Goal: Task Accomplishment & Management: Manage account settings

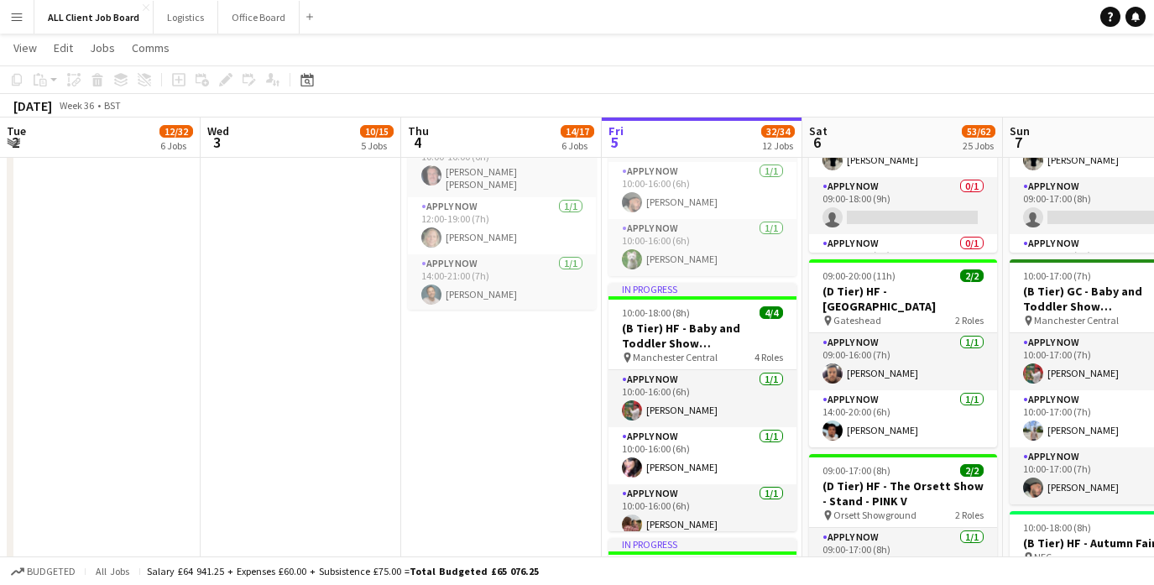
scroll to position [0, 401]
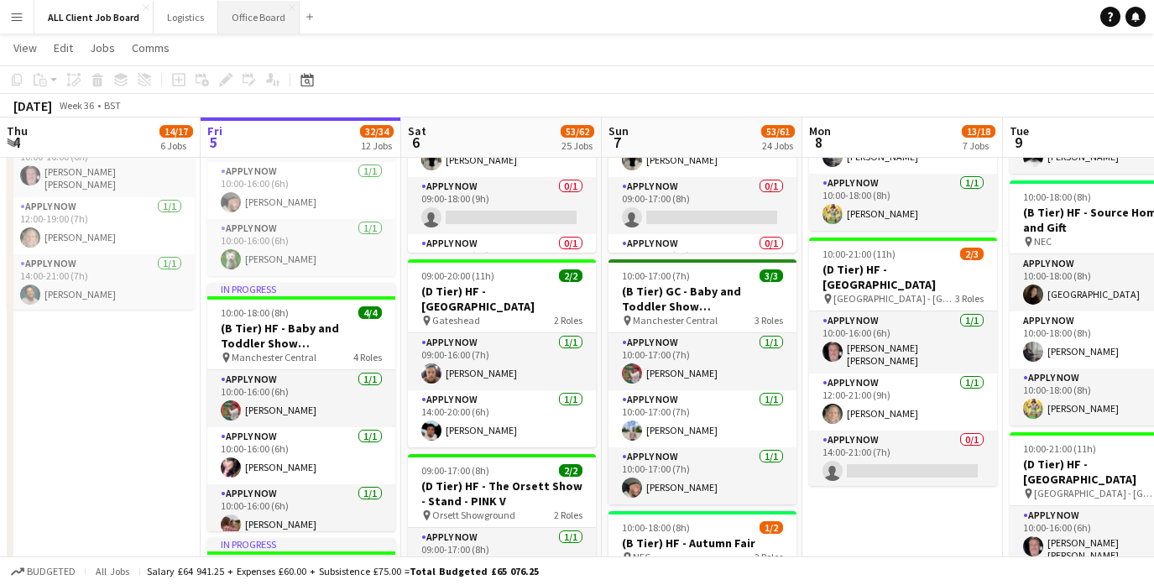
click at [257, 14] on button "Office Board Close" at bounding box center [258, 17] width 81 height 33
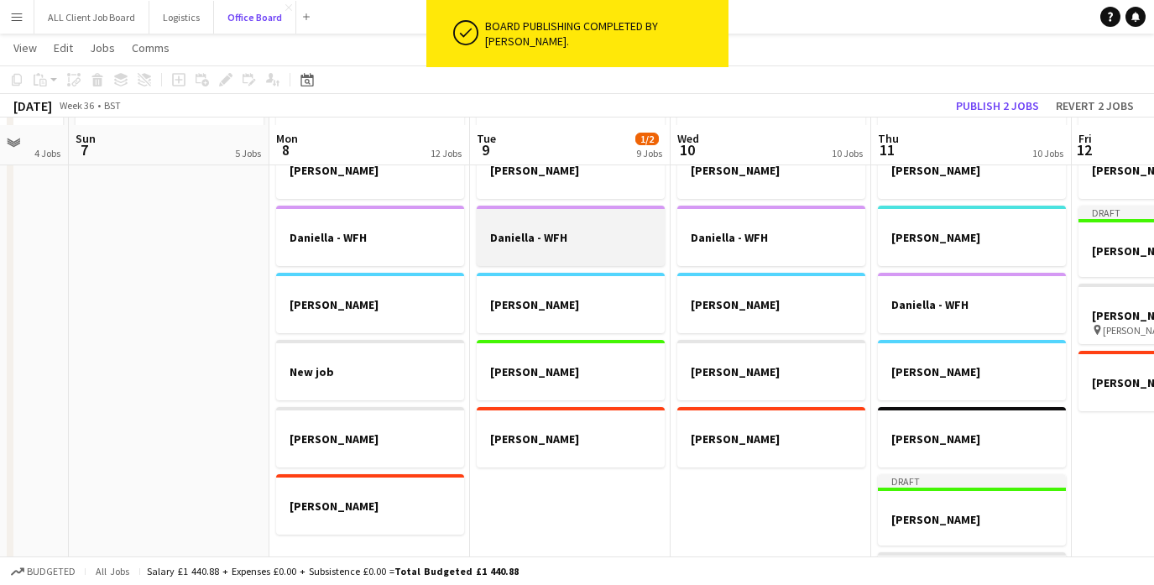
scroll to position [1135, 0]
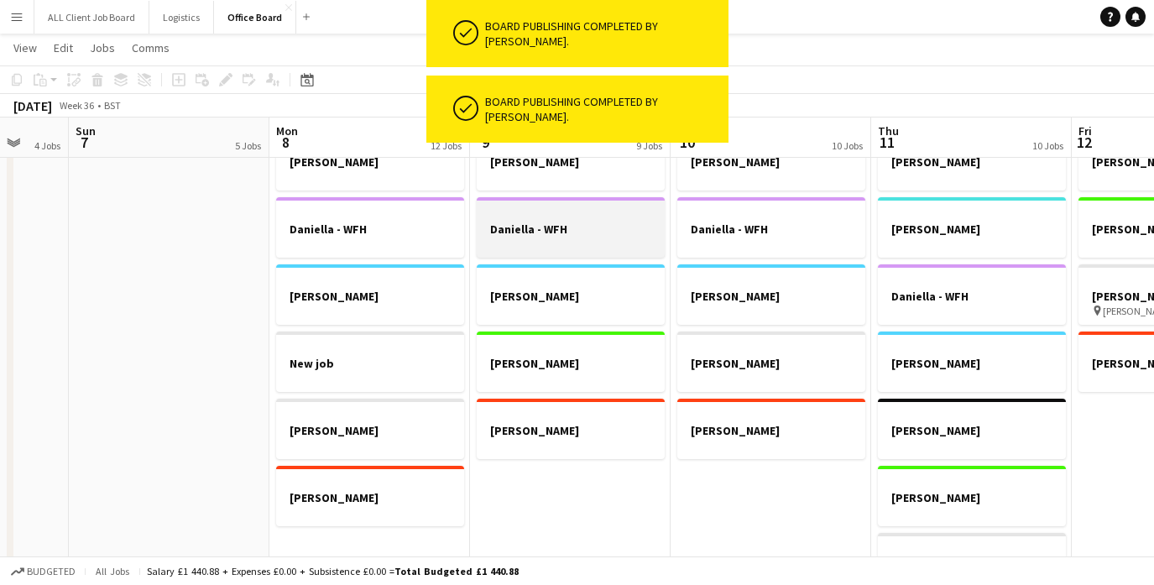
click at [578, 231] on h3 "Daniella - WFH" at bounding box center [571, 229] width 188 height 15
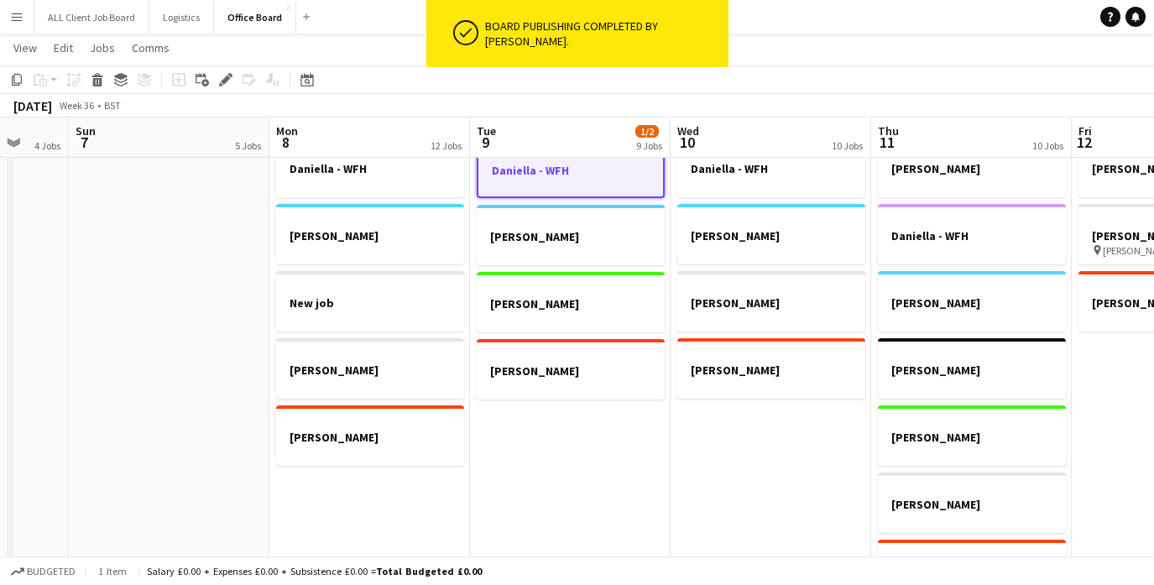
scroll to position [1197, 0]
click at [342, 517] on app-date-cell "[PERSON_NAME] - Office [PERSON_NAME] [PERSON_NAME] - WFH [PERSON_NAME] - WFH Ne…" at bounding box center [369, 314] width 201 height 638
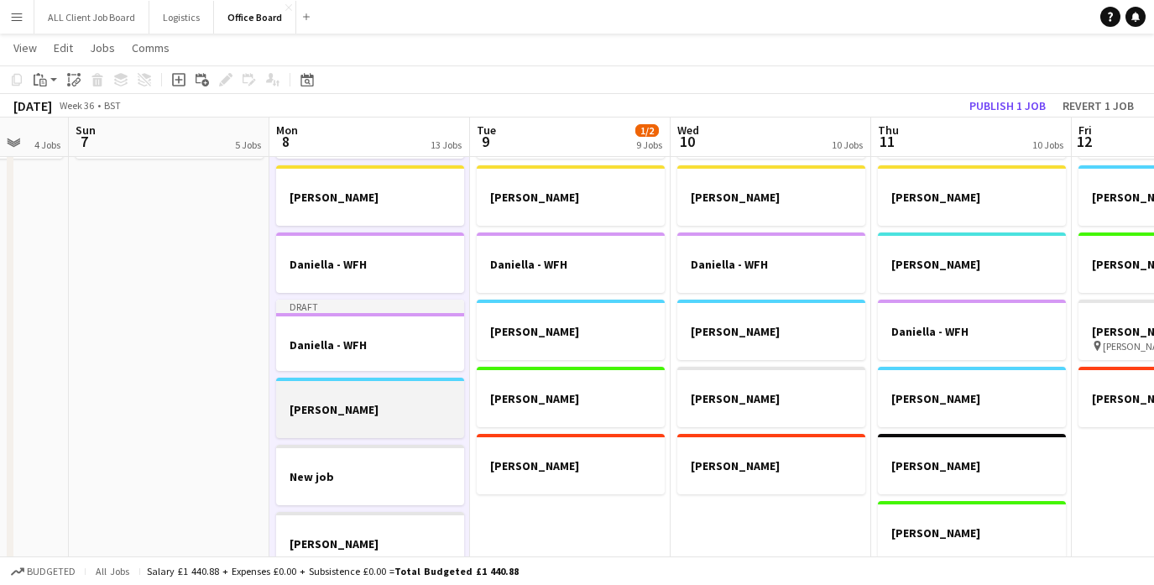
scroll to position [1095, 0]
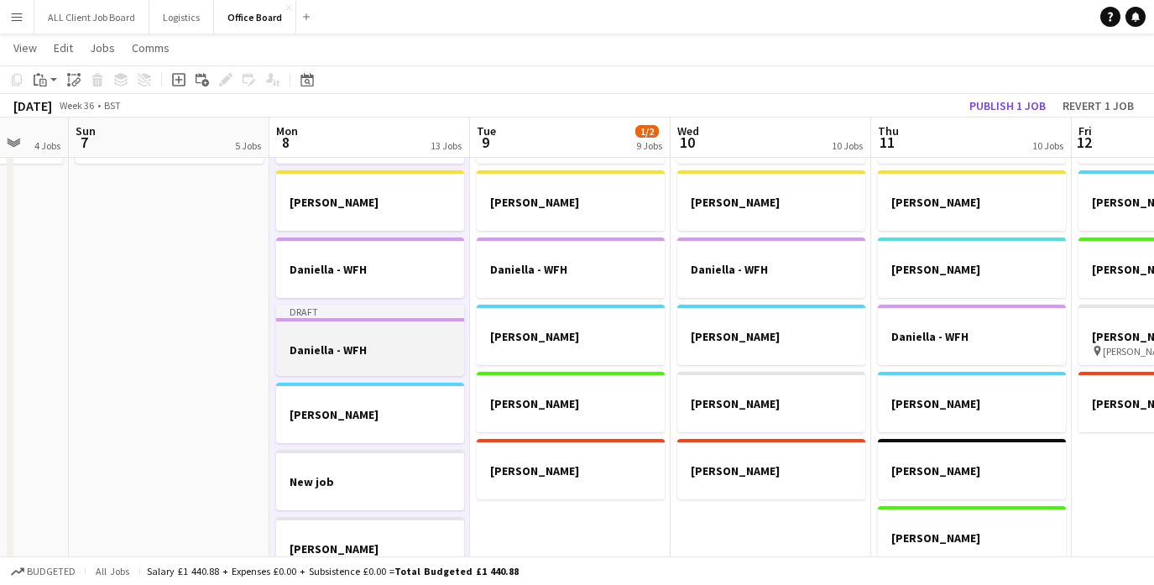
click at [367, 347] on h3 "Daniella - WFH" at bounding box center [370, 349] width 188 height 15
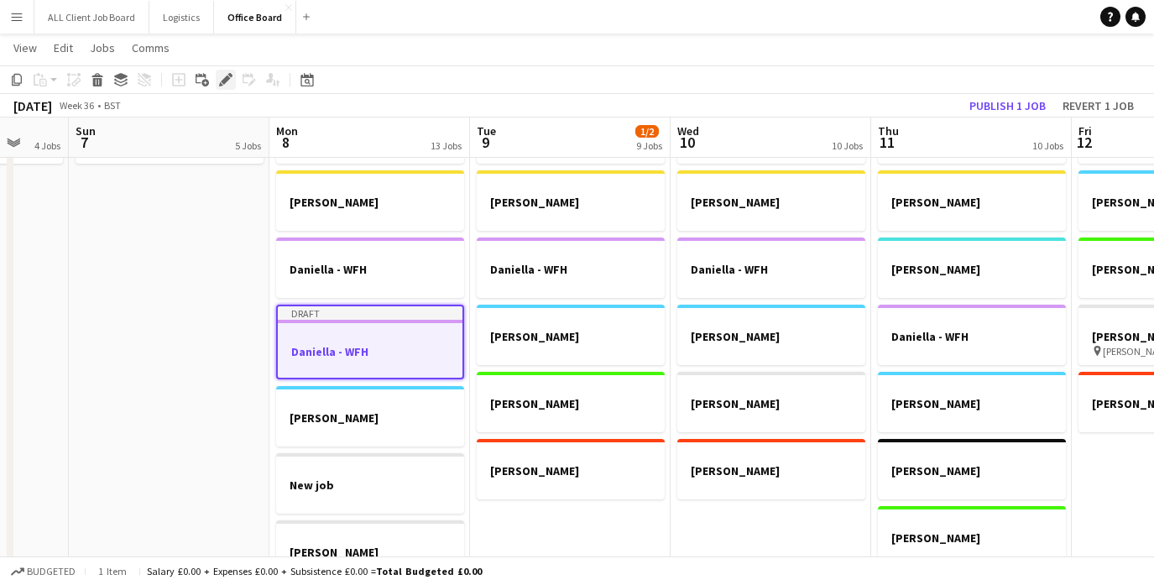
click at [219, 82] on icon "Edit" at bounding box center [225, 79] width 13 height 13
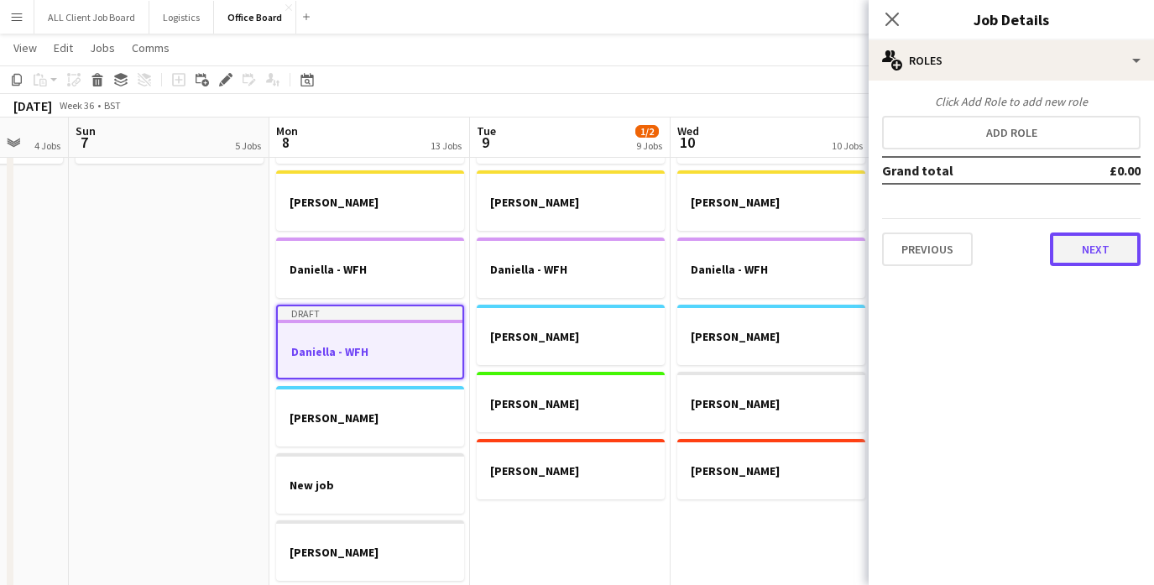
click at [1082, 254] on button "Next" at bounding box center [1095, 249] width 91 height 34
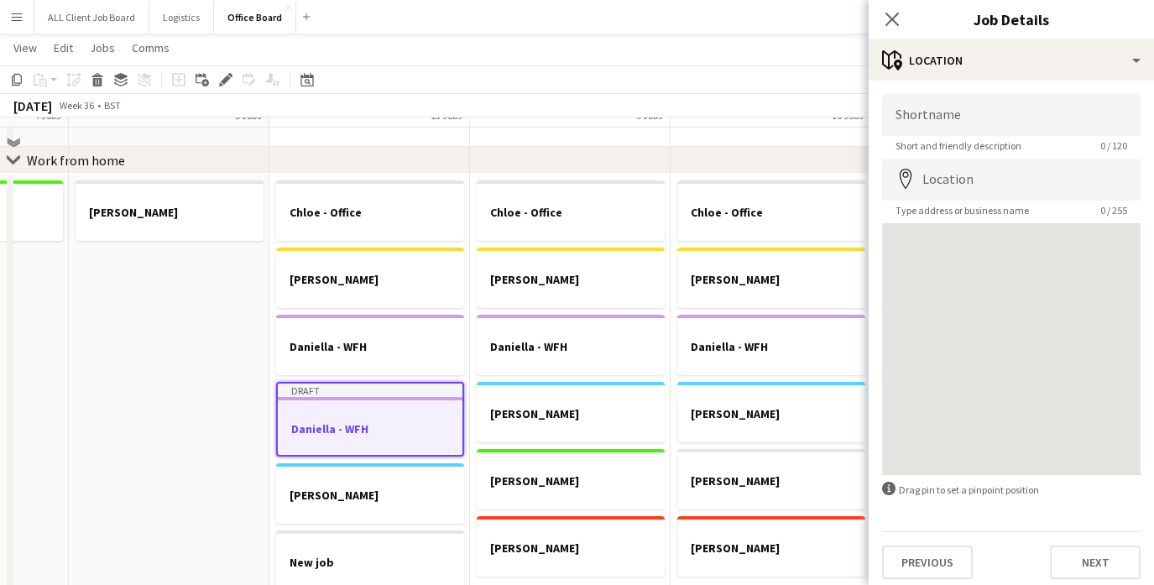
scroll to position [986, 0]
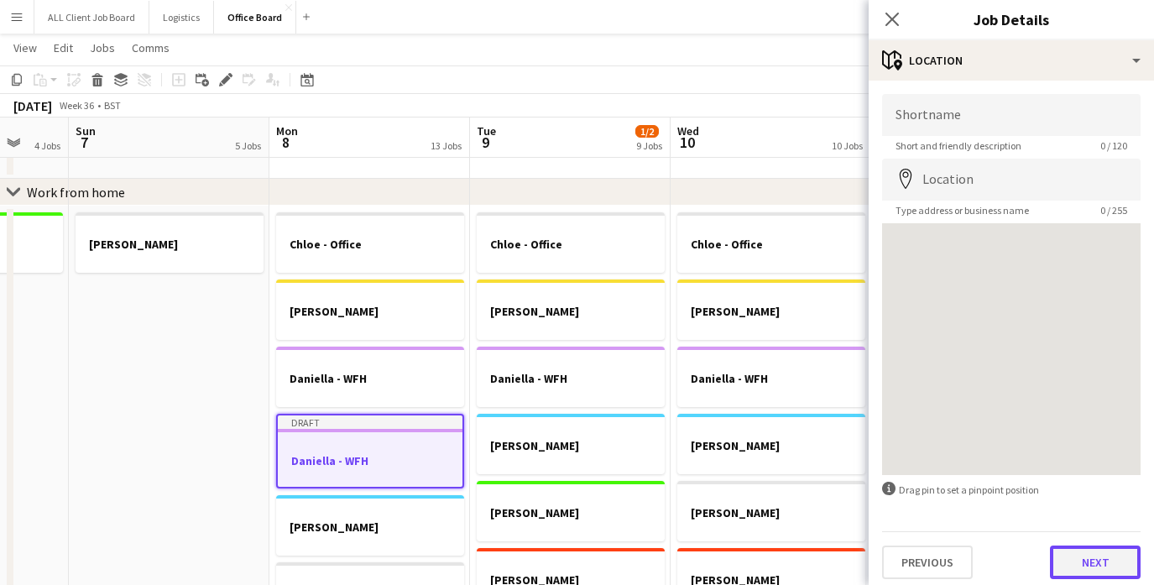
click at [1116, 561] on button "Next" at bounding box center [1095, 562] width 91 height 34
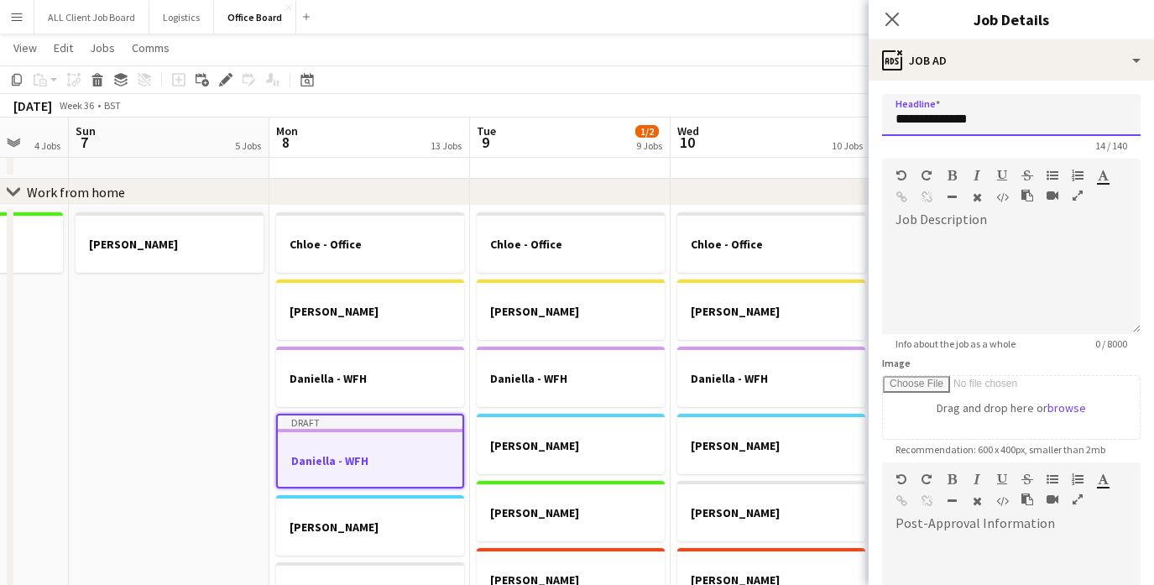
drag, startPoint x: 941, startPoint y: 119, endPoint x: 885, endPoint y: 119, distance: 56.2
click at [885, 119] on input "**********" at bounding box center [1011, 115] width 258 height 42
drag, startPoint x: 973, startPoint y: 123, endPoint x: 882, endPoint y: 123, distance: 91.5
click at [882, 123] on input "**********" at bounding box center [1011, 115] width 258 height 42
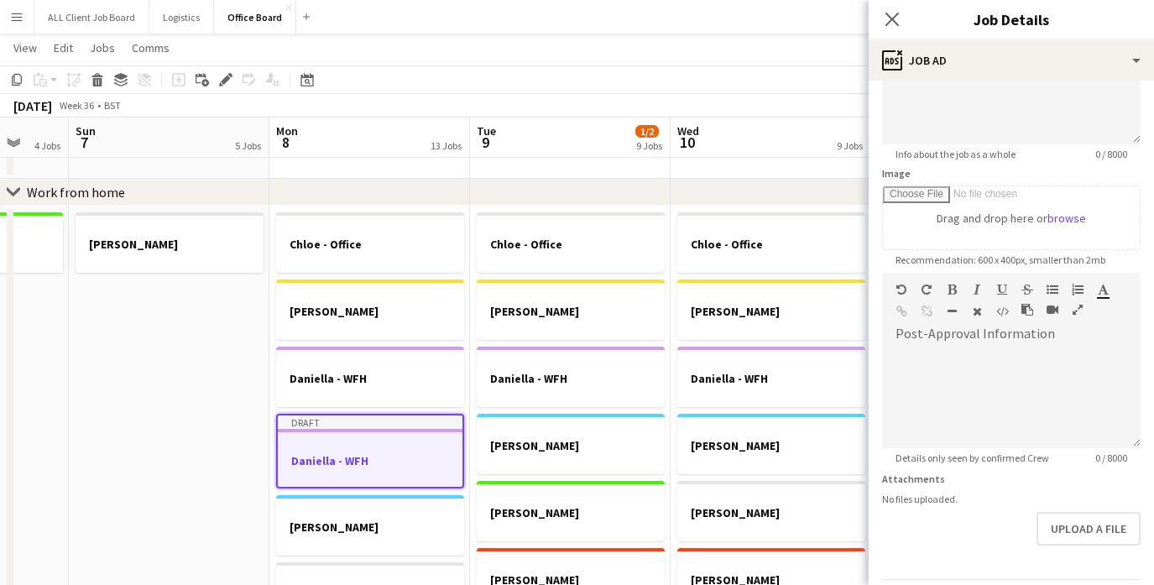
scroll to position [244, 0]
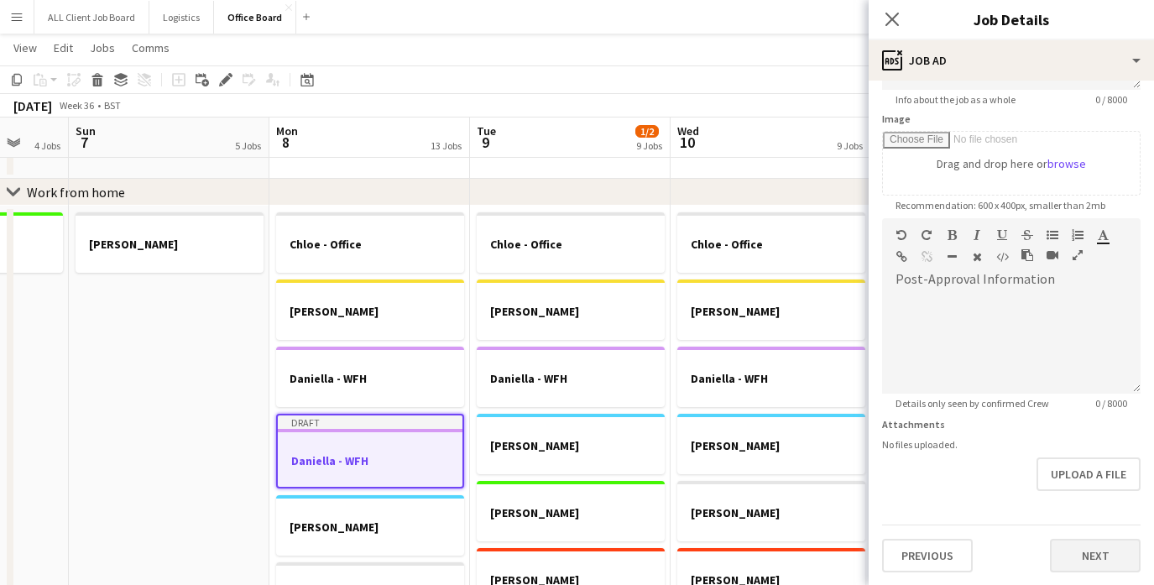
type input "**********"
click at [1093, 543] on button "Next" at bounding box center [1095, 556] width 91 height 34
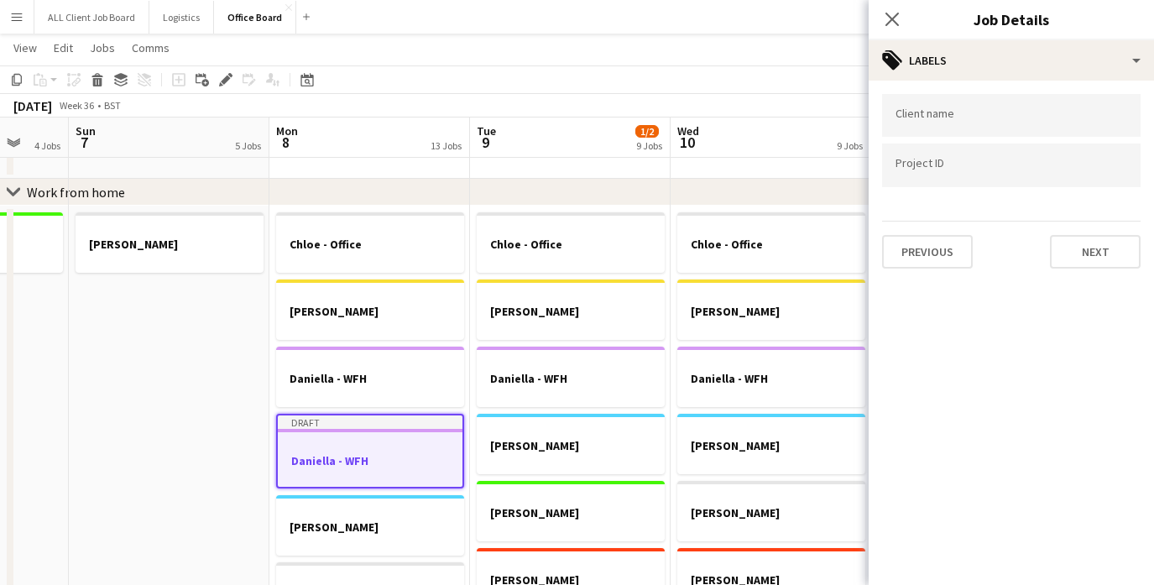
scroll to position [0, 0]
click at [1104, 261] on button "Next" at bounding box center [1095, 252] width 91 height 34
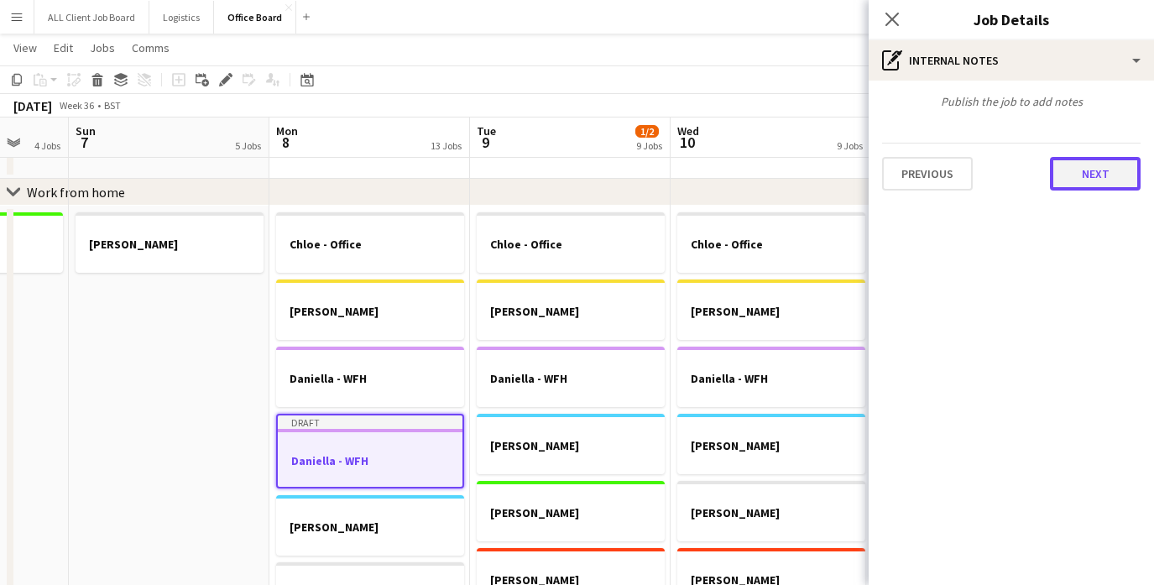
click at [1109, 167] on button "Next" at bounding box center [1095, 174] width 91 height 34
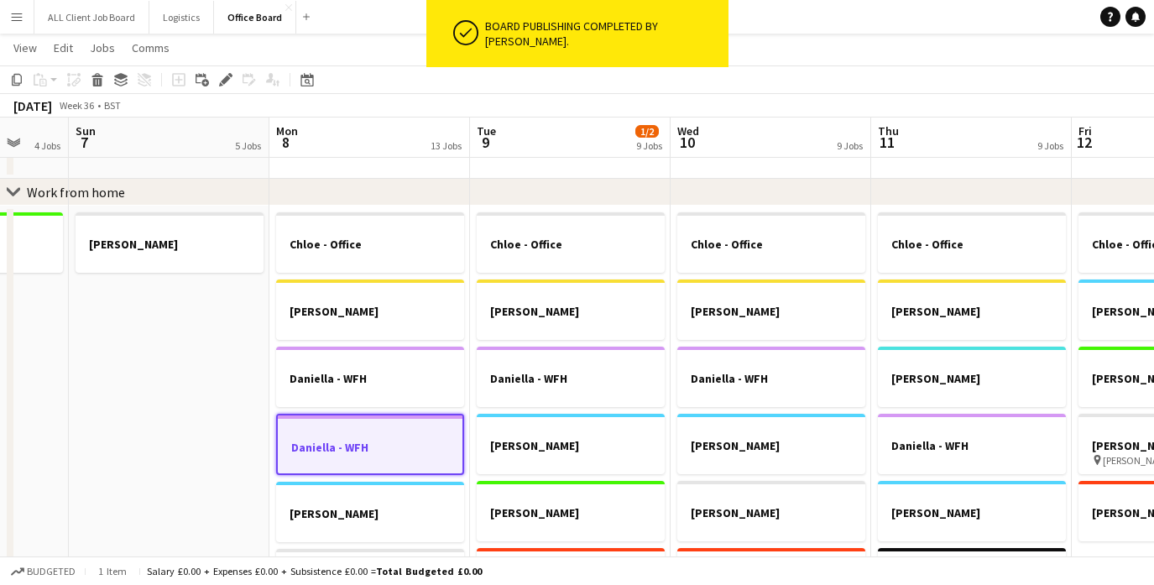
click at [389, 443] on h3 "Daniella - WFH" at bounding box center [370, 447] width 185 height 15
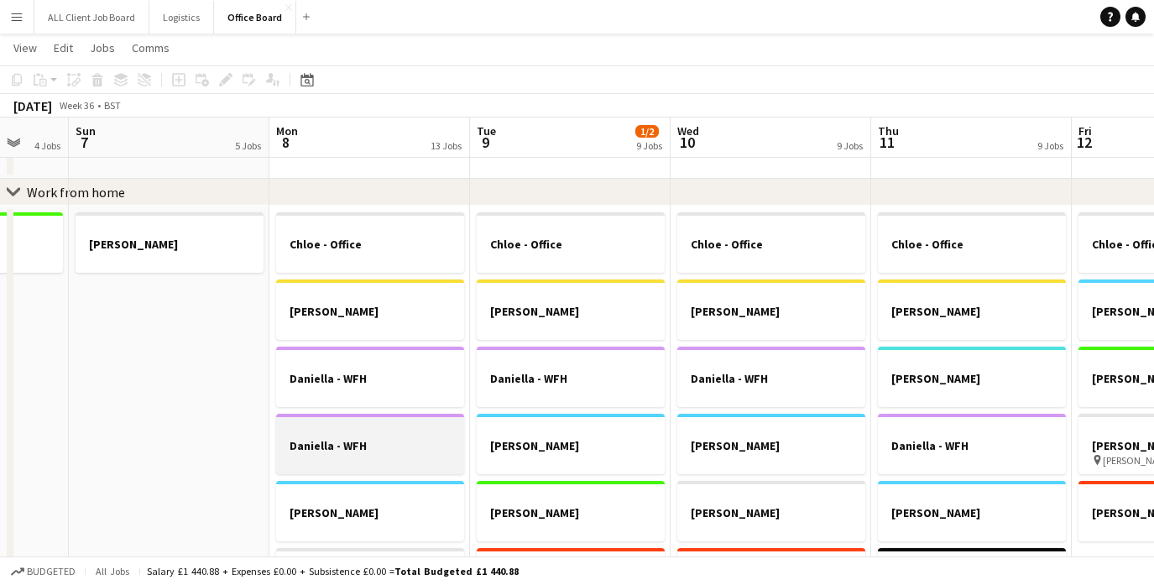
click at [378, 427] on div at bounding box center [370, 430] width 188 height 13
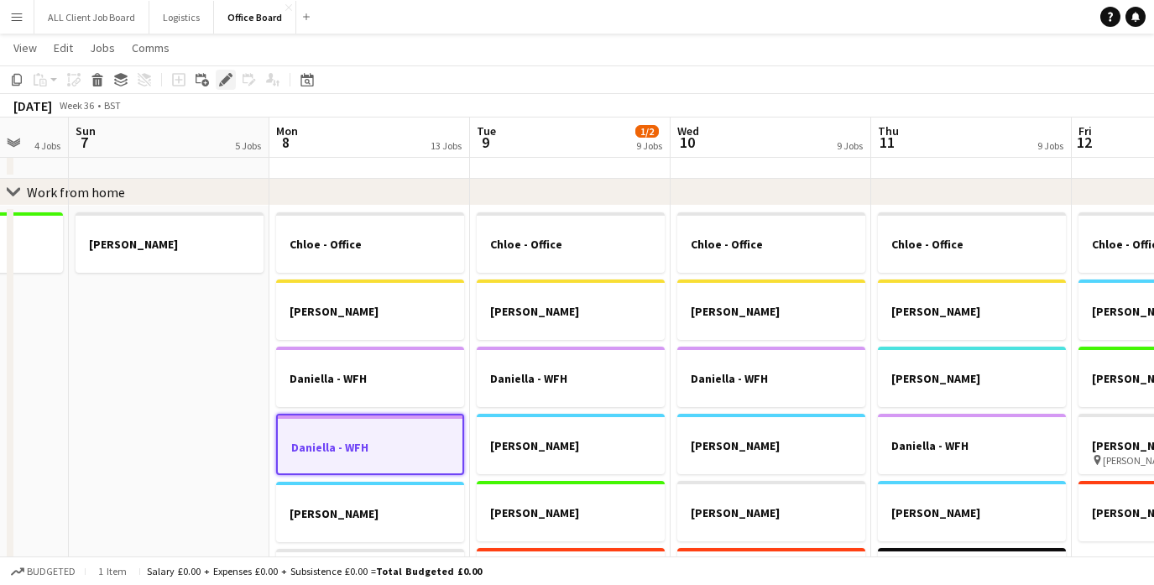
click at [227, 79] on icon at bounding box center [225, 80] width 9 height 9
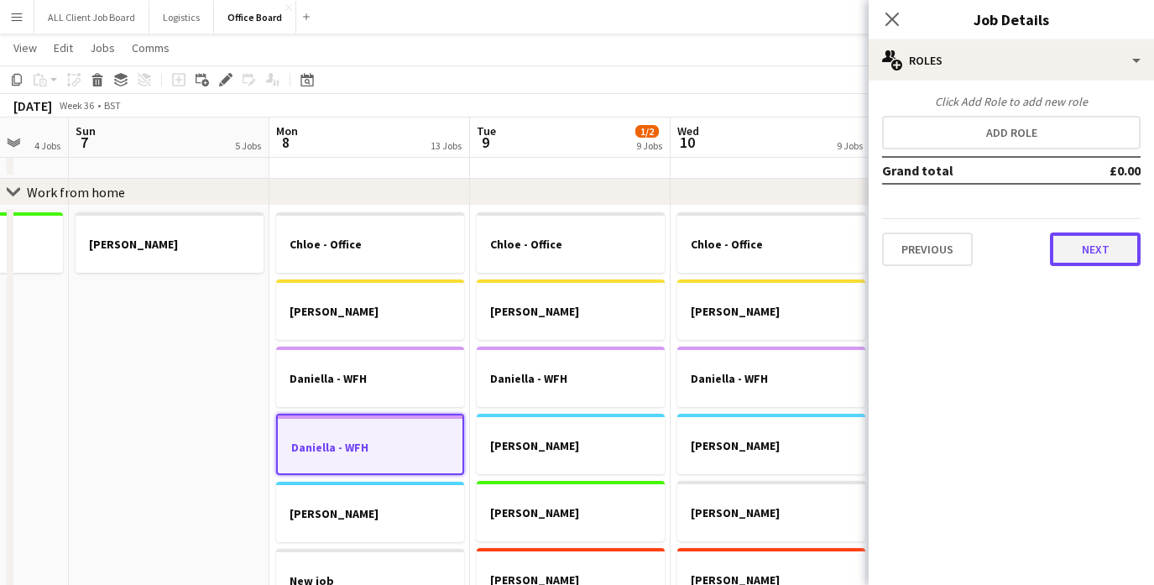
click at [1108, 243] on button "Next" at bounding box center [1095, 249] width 91 height 34
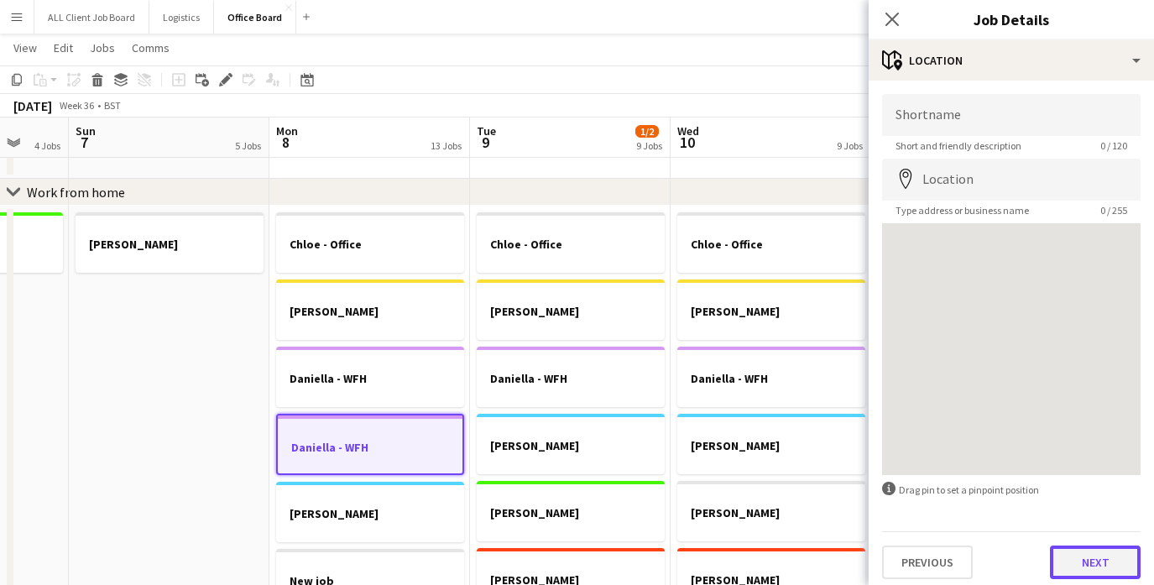
click at [1103, 562] on button "Next" at bounding box center [1095, 562] width 91 height 34
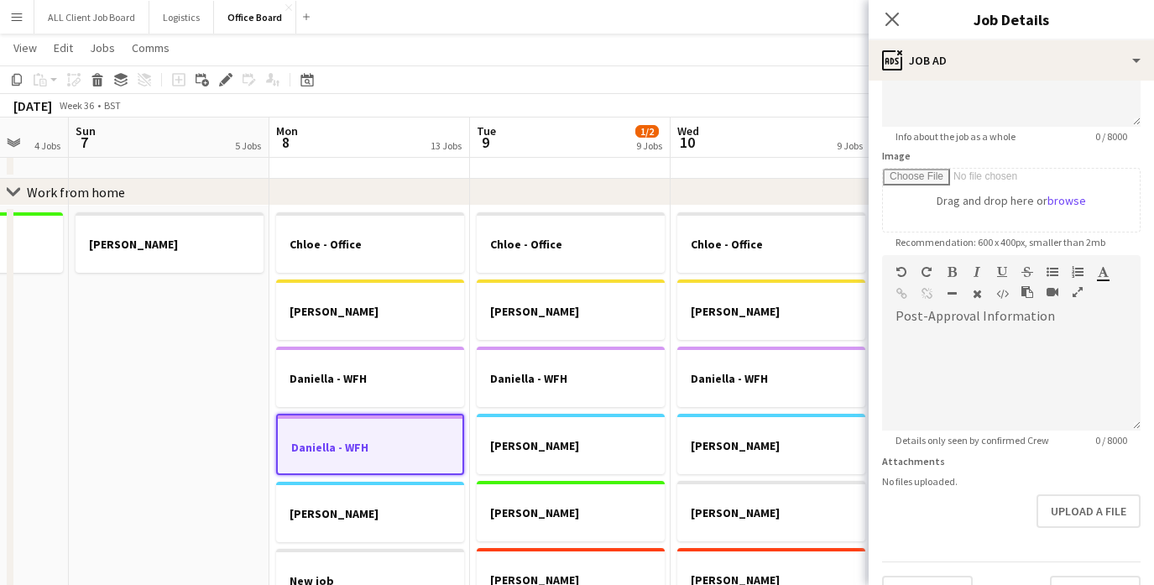
scroll to position [244, 0]
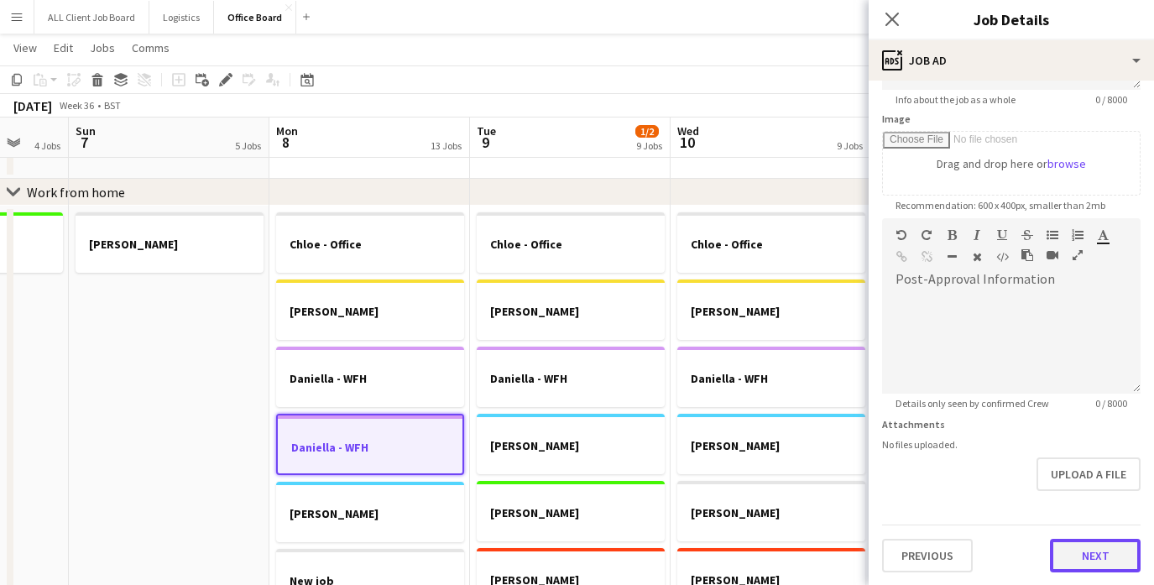
click at [1102, 547] on button "Next" at bounding box center [1095, 556] width 91 height 34
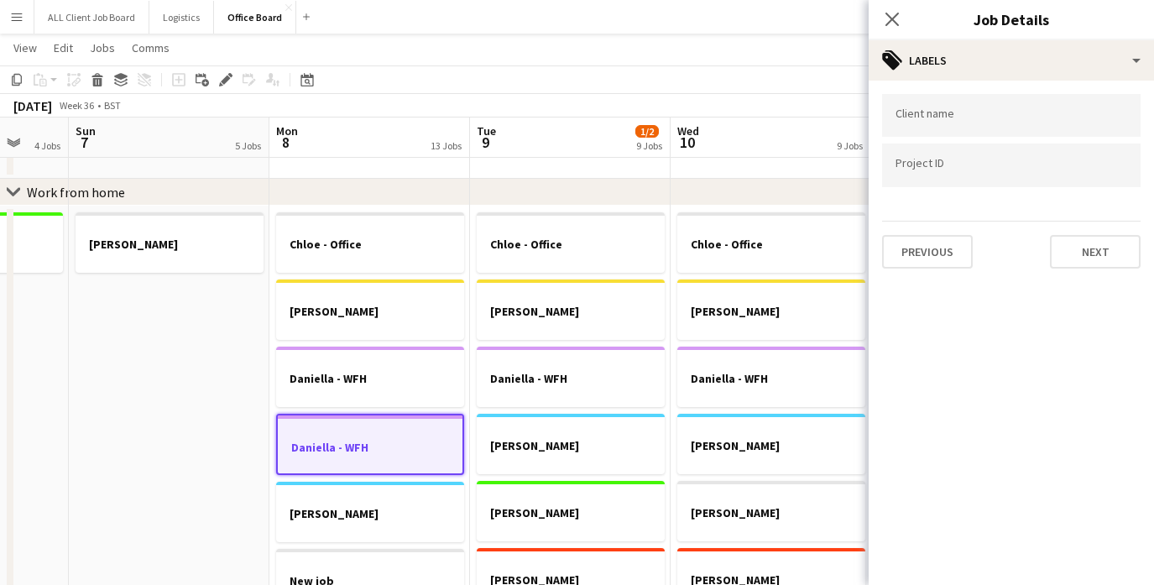
scroll to position [0, 0]
click at [1111, 241] on button "Next" at bounding box center [1095, 252] width 91 height 34
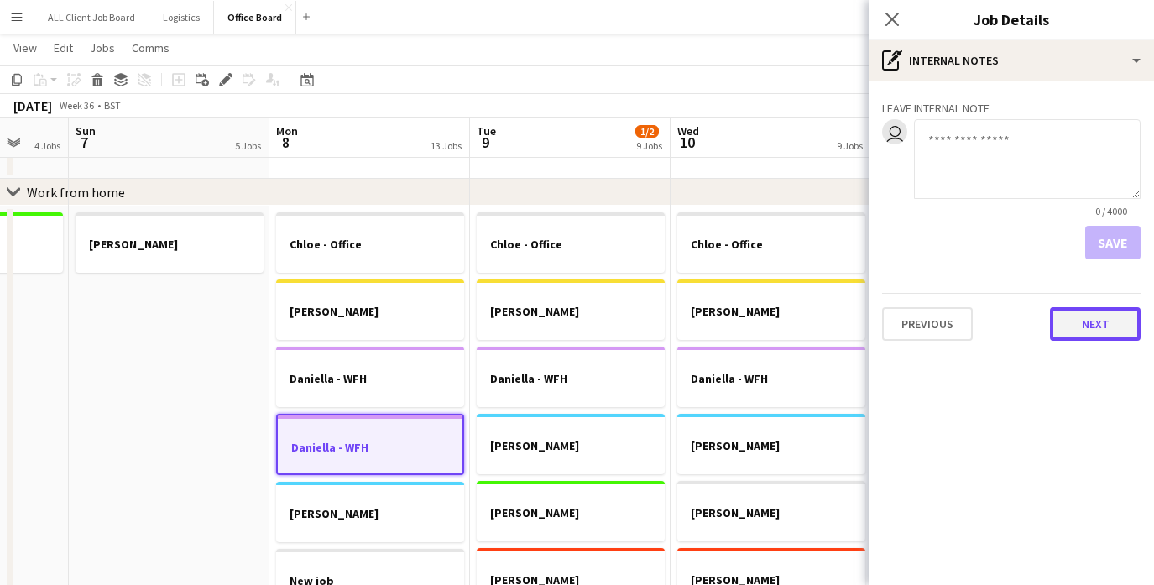
click at [1087, 323] on button "Next" at bounding box center [1095, 324] width 91 height 34
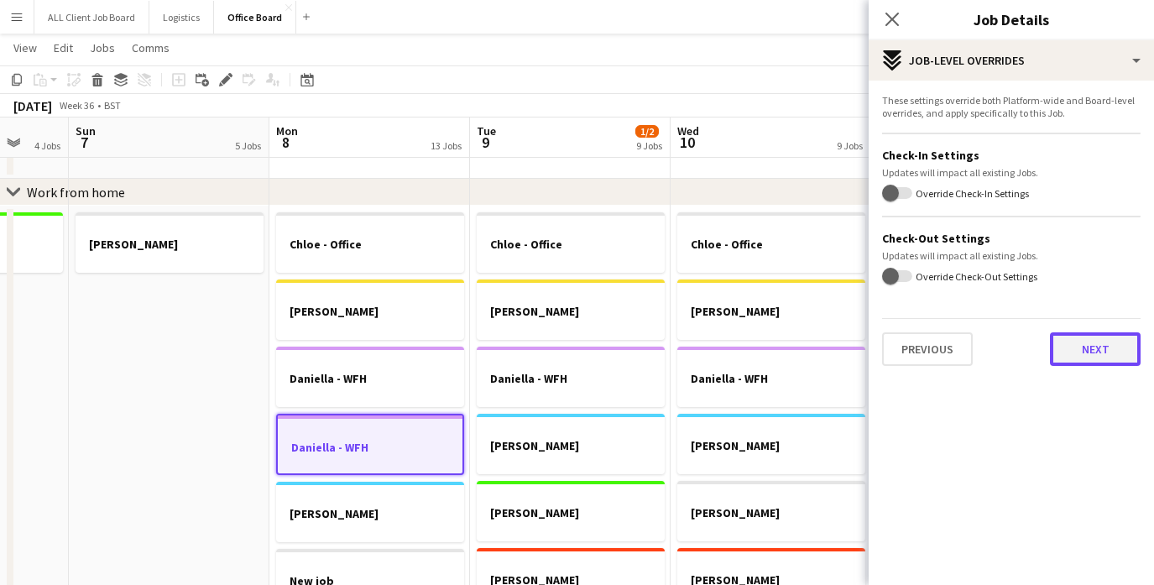
click at [1091, 352] on button "Next" at bounding box center [1095, 349] width 91 height 34
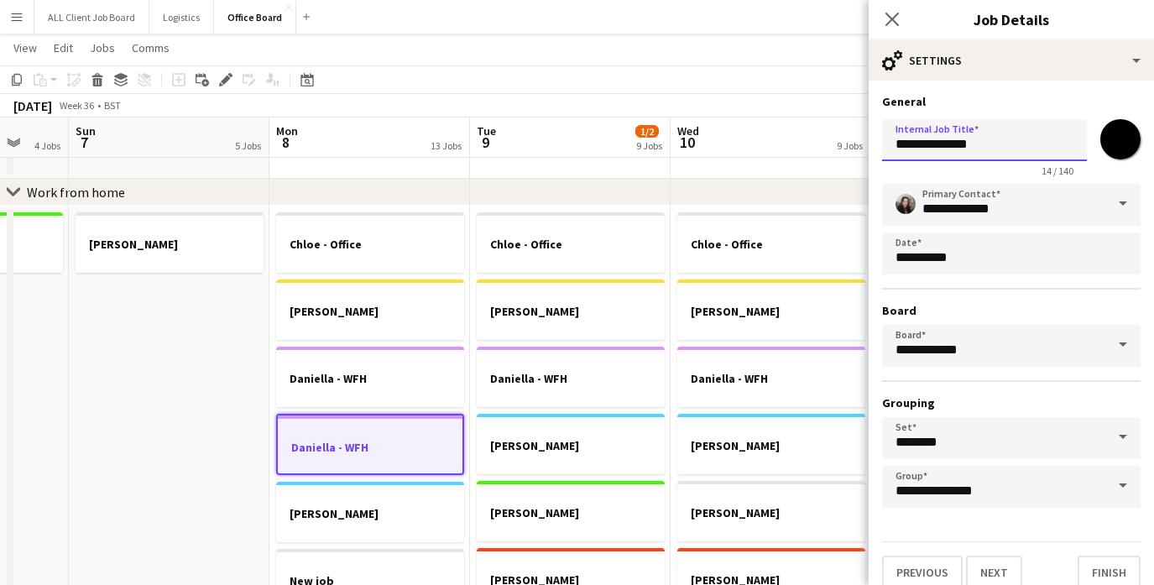
drag, startPoint x: 939, startPoint y: 143, endPoint x: 875, endPoint y: 143, distance: 63.8
click at [875, 143] on form "**********" at bounding box center [1010, 341] width 285 height 495
drag, startPoint x: 989, startPoint y: 145, endPoint x: 824, endPoint y: 144, distance: 165.3
paste input "text"
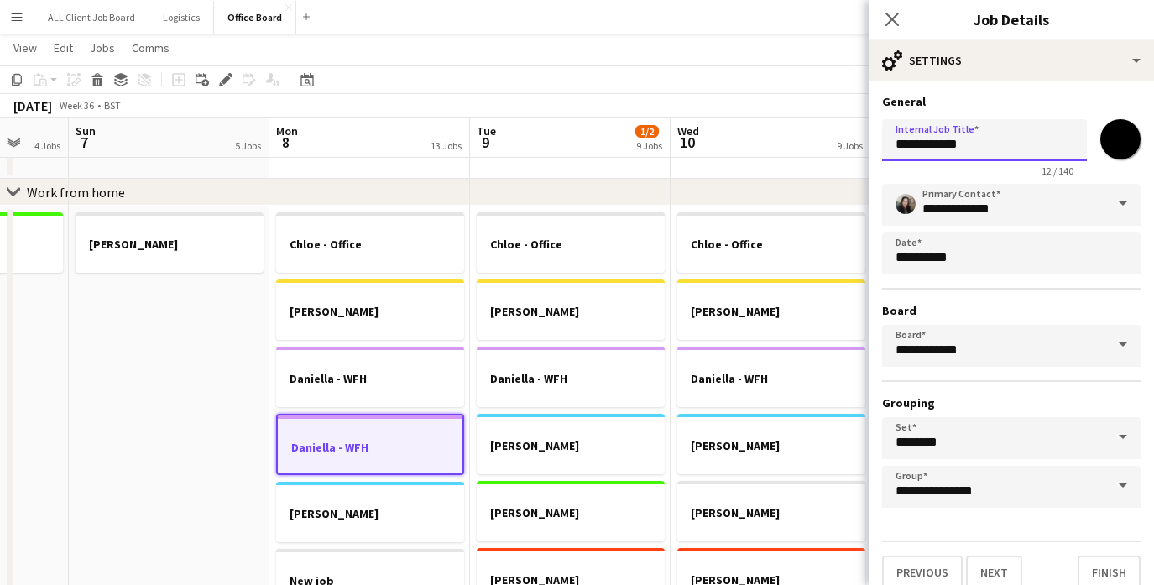
scroll to position [18, 0]
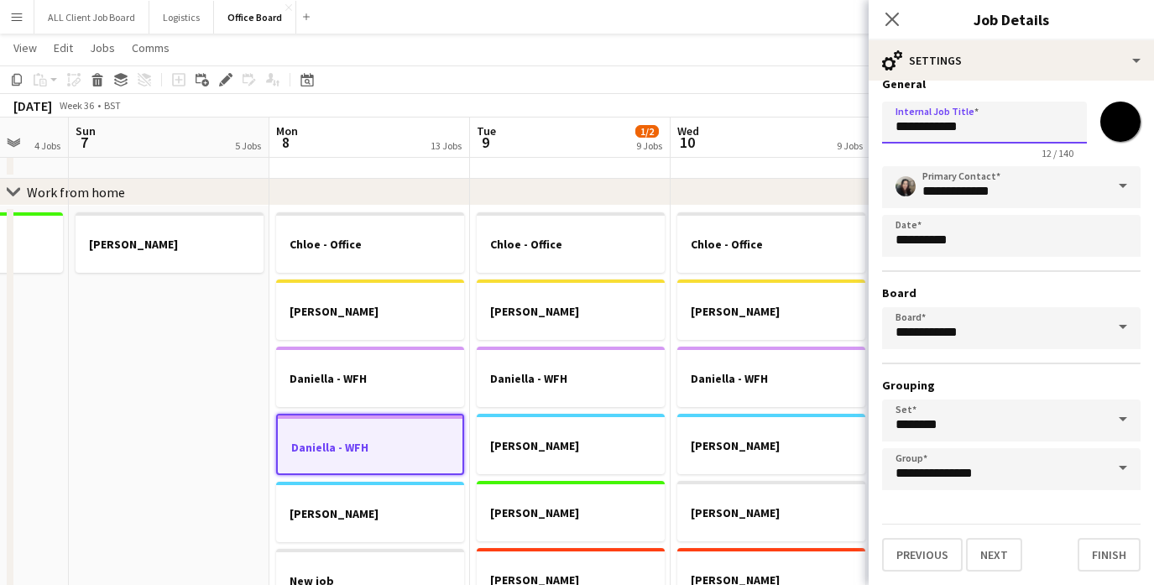
type input "**********"
click at [1116, 124] on input "*******" at bounding box center [1120, 121] width 60 height 60
type input "*******"
click at [1149, 392] on form "**********" at bounding box center [1010, 323] width 285 height 495
click at [1095, 559] on button "Finish" at bounding box center [1108, 555] width 63 height 34
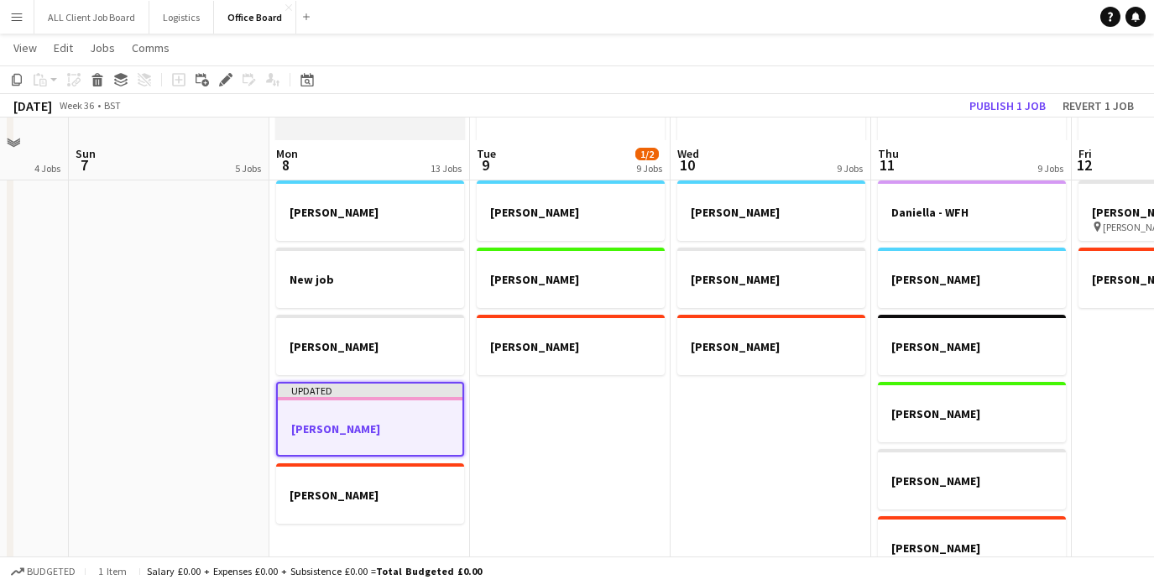
scroll to position [1245, 0]
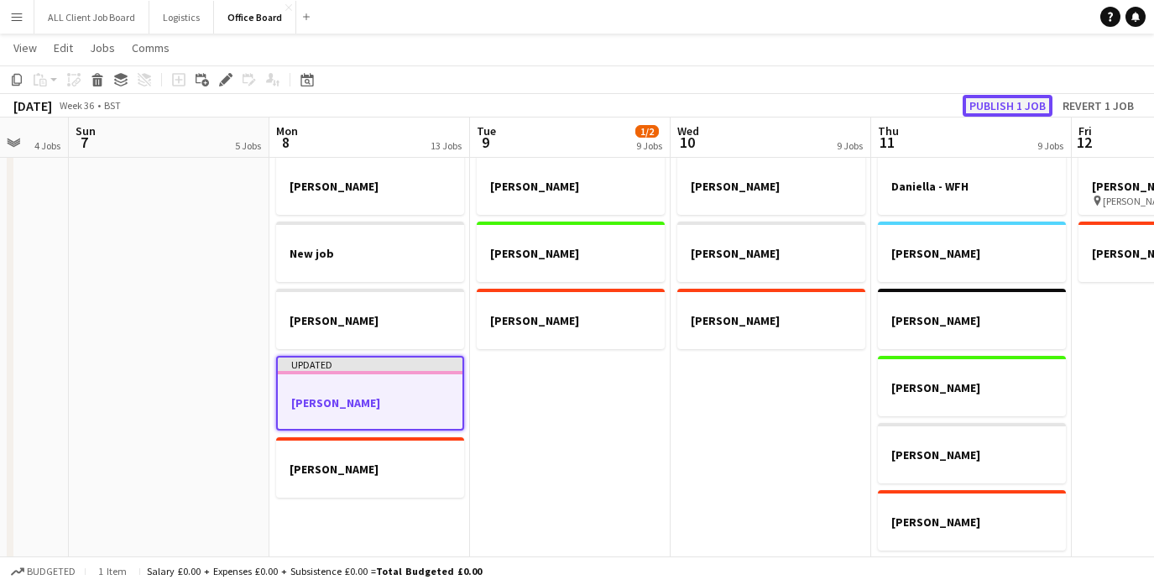
click at [999, 106] on button "Publish 1 job" at bounding box center [1007, 106] width 90 height 22
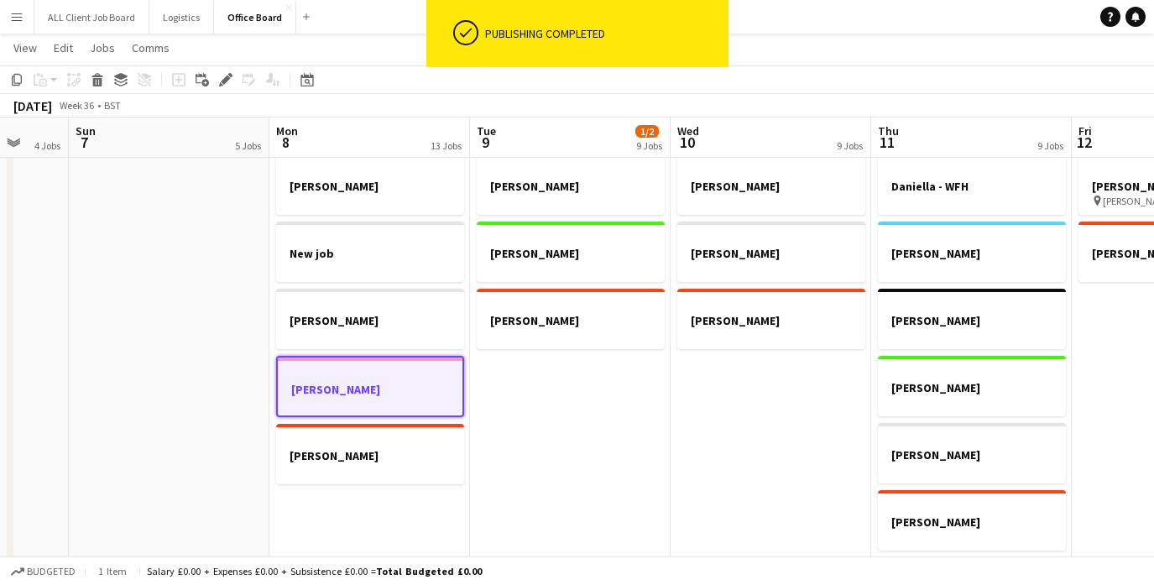
click at [368, 385] on h3 "[PERSON_NAME]" at bounding box center [370, 389] width 185 height 15
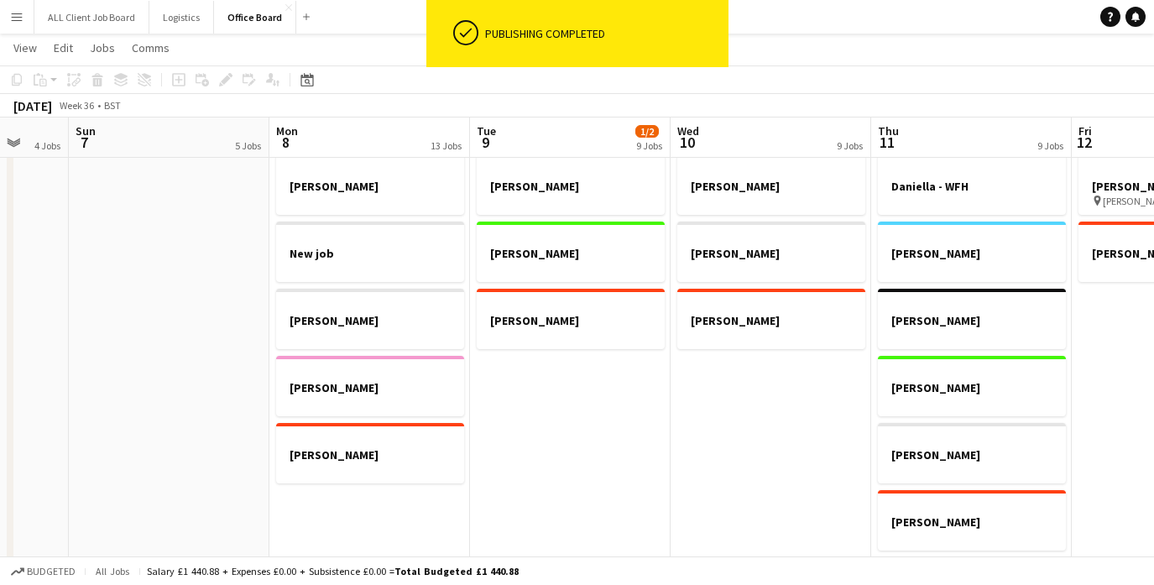
click at [534, 431] on app-date-cell "[PERSON_NAME] - Office [PERSON_NAME] [PERSON_NAME] - WFH [PERSON_NAME] - WFH [P…" at bounding box center [570, 265] width 201 height 638
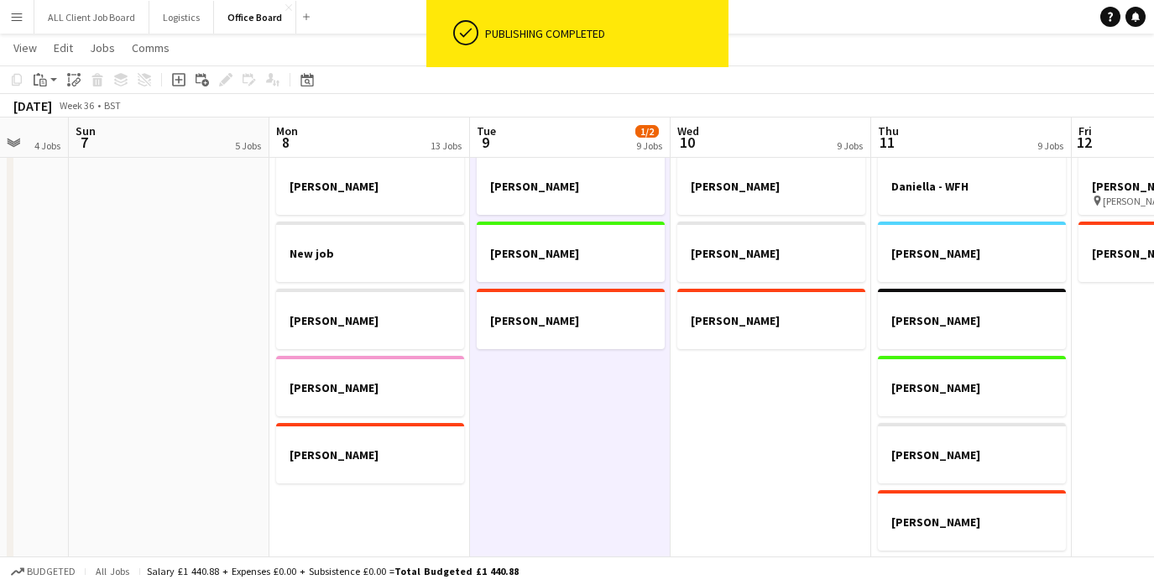
click at [728, 420] on app-date-cell "[PERSON_NAME] - Office [PERSON_NAME] [PERSON_NAME] - WFH [PERSON_NAME] - WFH [P…" at bounding box center [770, 265] width 201 height 638
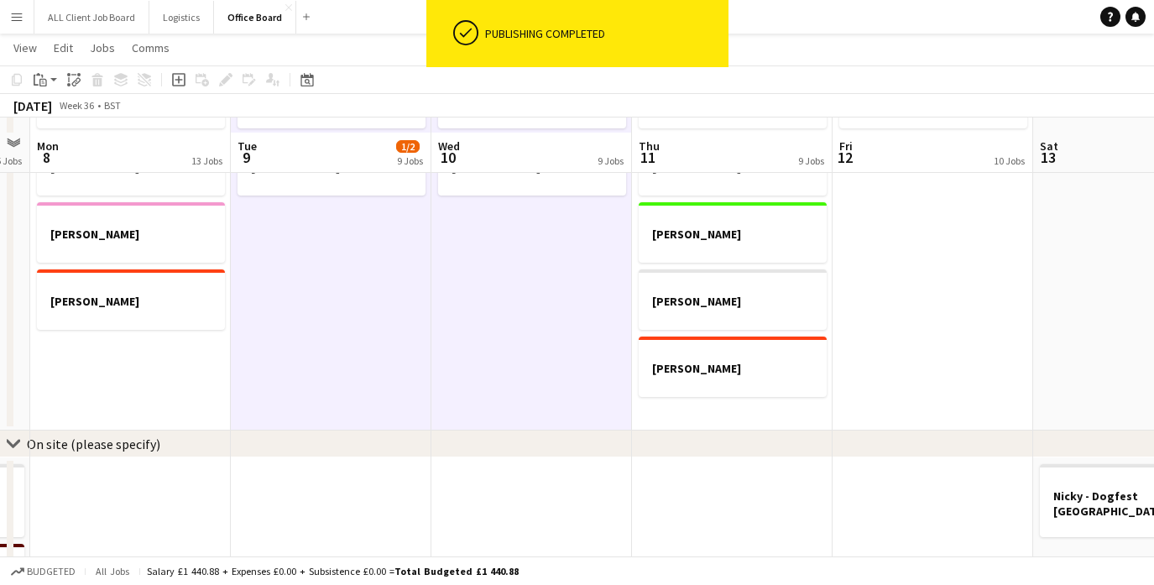
scroll to position [1414, 0]
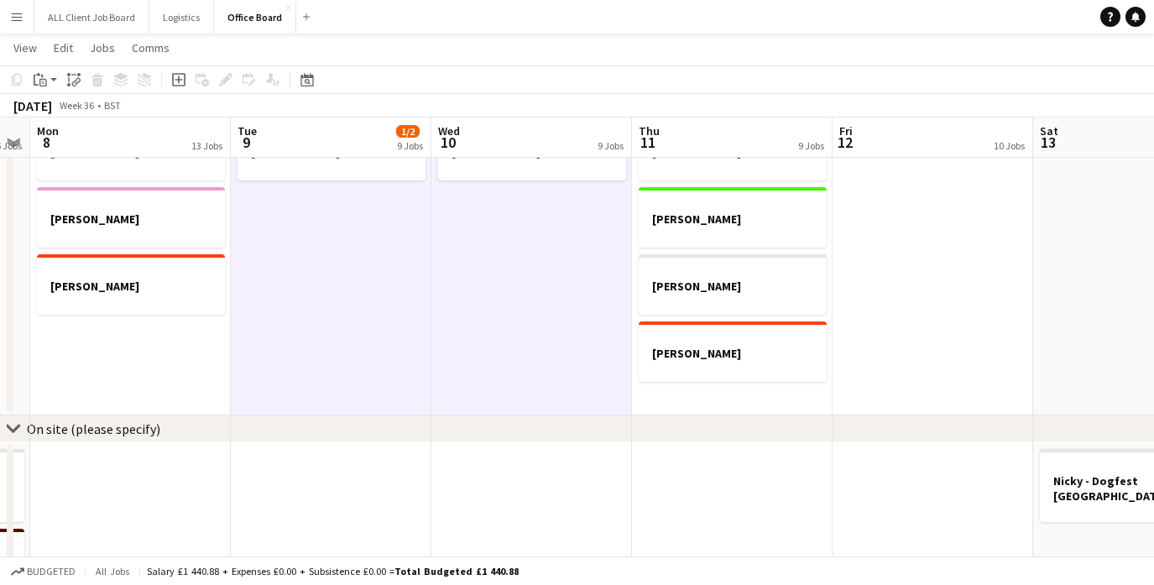
click at [759, 392] on app-date-cell "[PERSON_NAME] - Office [PERSON_NAME] [PERSON_NAME] [PERSON_NAME] - WFH [PERSON_…" at bounding box center [732, 97] width 201 height 638
click at [921, 275] on app-date-cell "[PERSON_NAME] - Office [PERSON_NAME] [PERSON_NAME] - WFH [PERSON_NAME] - WFH pi…" at bounding box center [932, 97] width 201 height 638
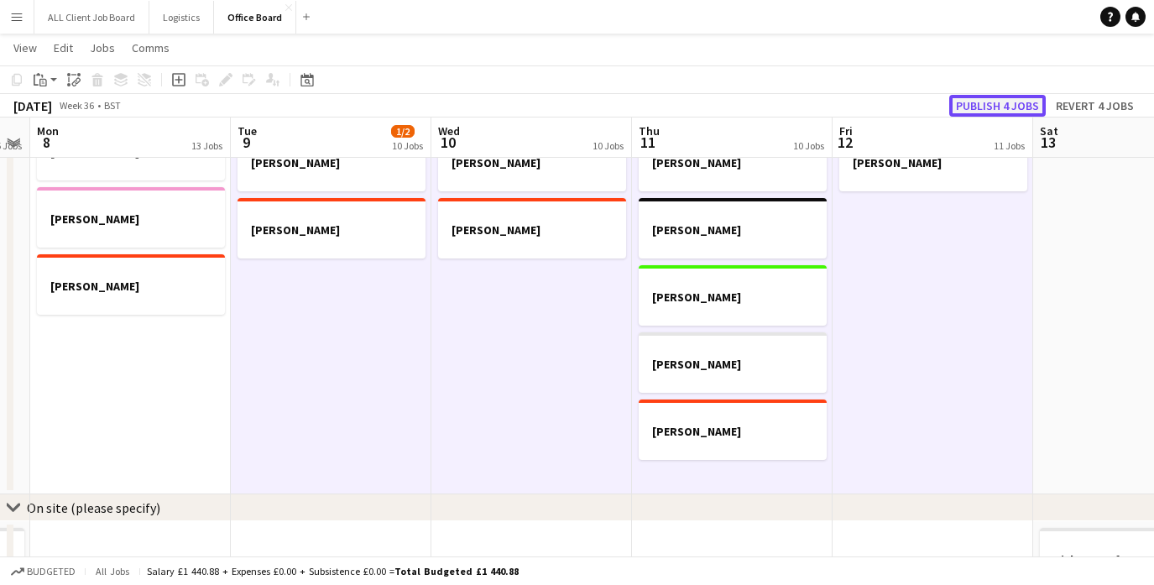
click at [993, 106] on button "Publish 4 jobs" at bounding box center [997, 106] width 96 height 22
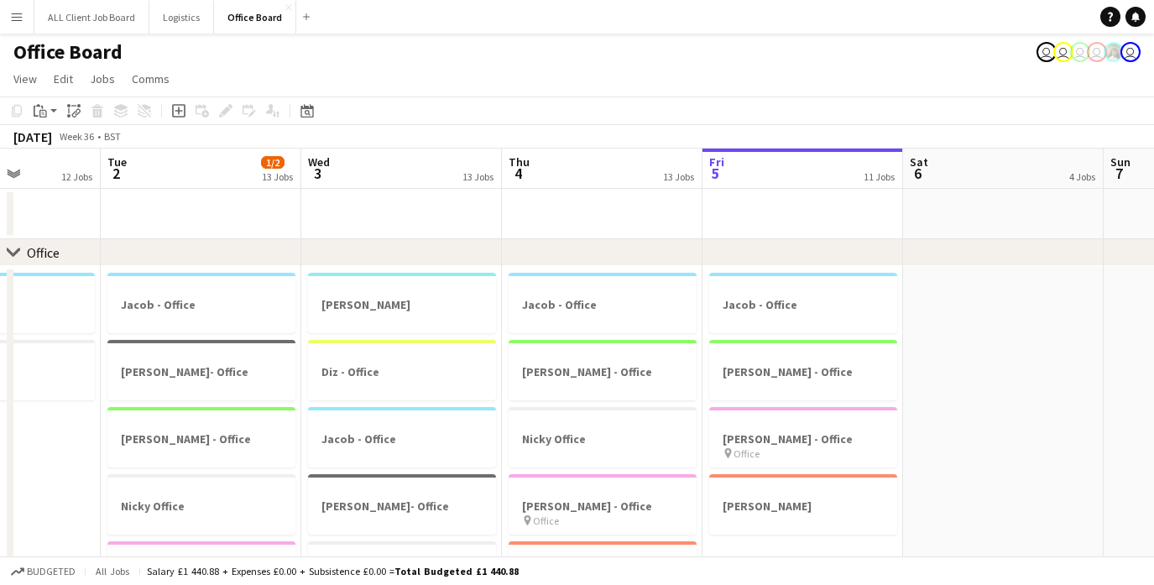
scroll to position [0, 498]
click at [792, 436] on h3 "[PERSON_NAME] - Office" at bounding box center [806, 438] width 188 height 15
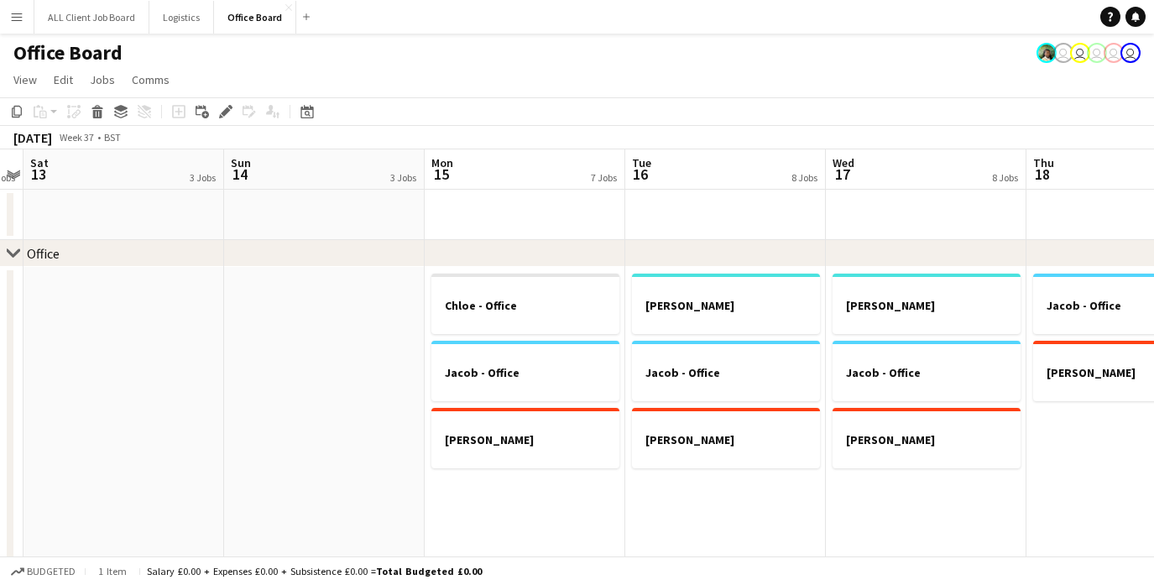
scroll to position [0, 581]
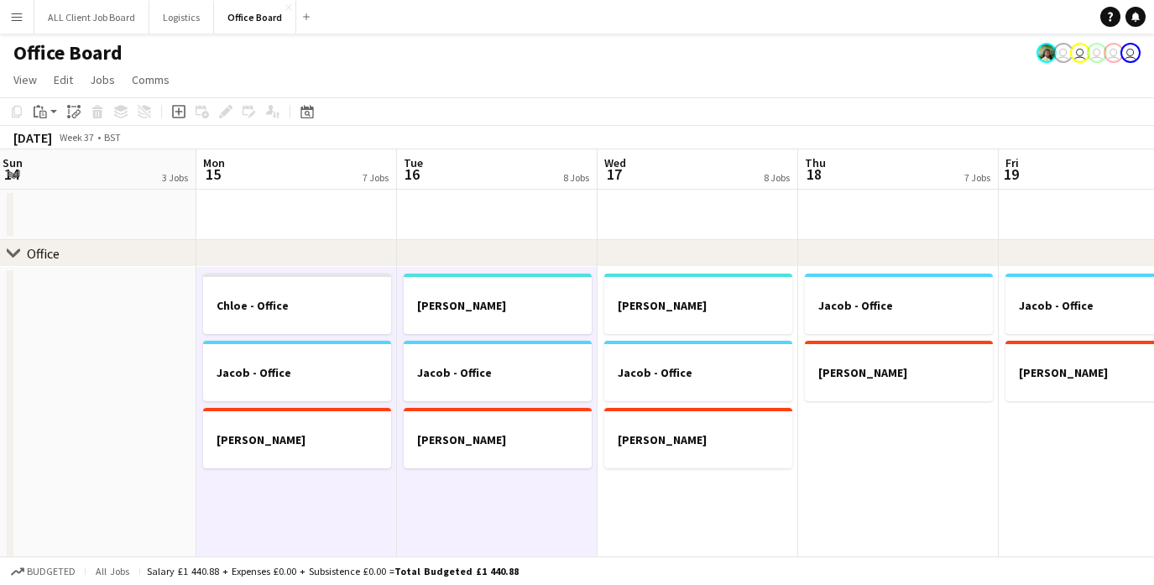
scroll to position [0, 613]
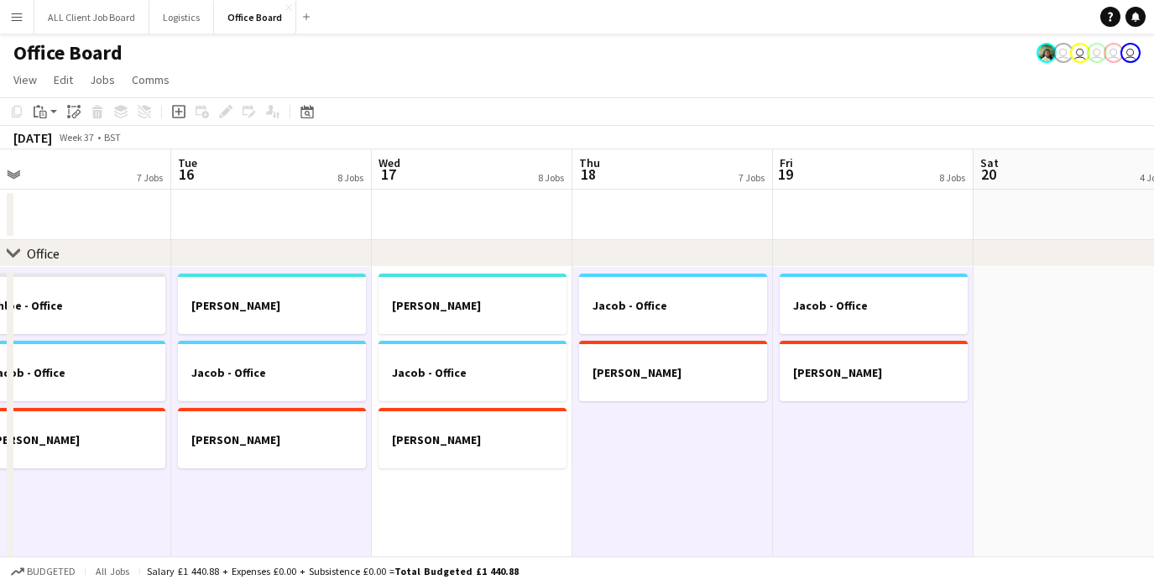
scroll to position [0, 629]
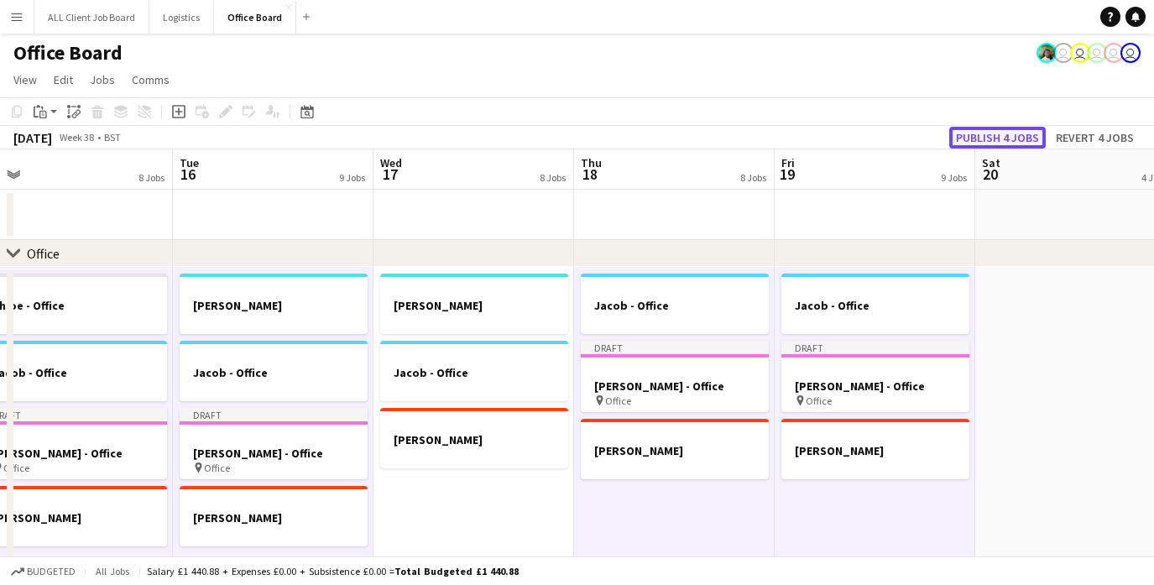
click at [977, 139] on button "Publish 4 jobs" at bounding box center [997, 138] width 96 height 22
